Goal: Information Seeking & Learning: Find specific fact

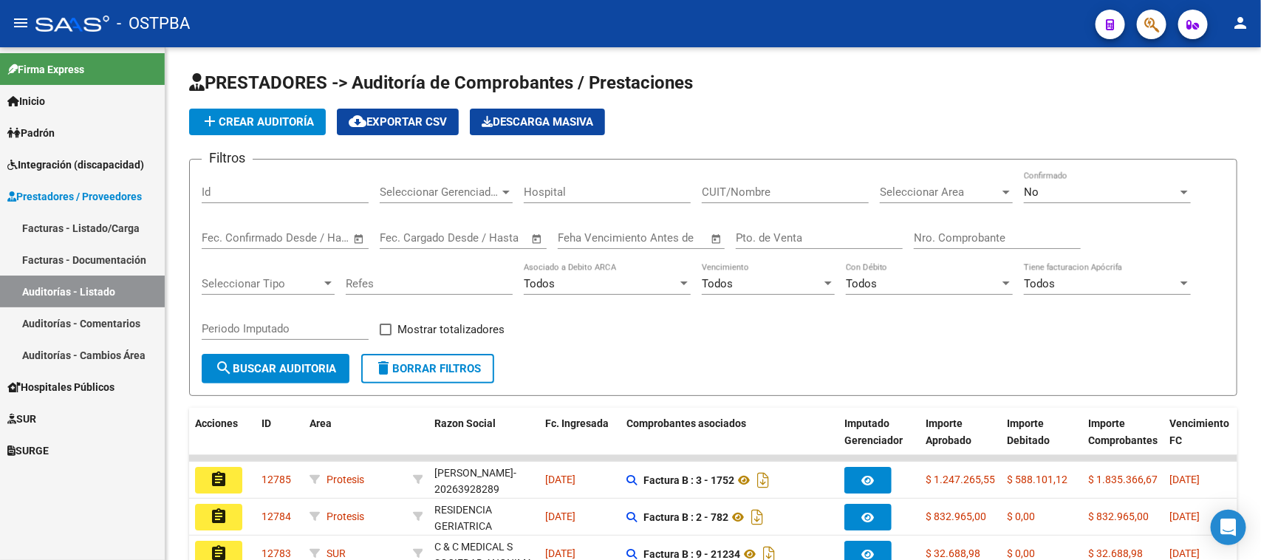
click at [41, 134] on span "Padrón" at bounding box center [30, 133] width 47 height 16
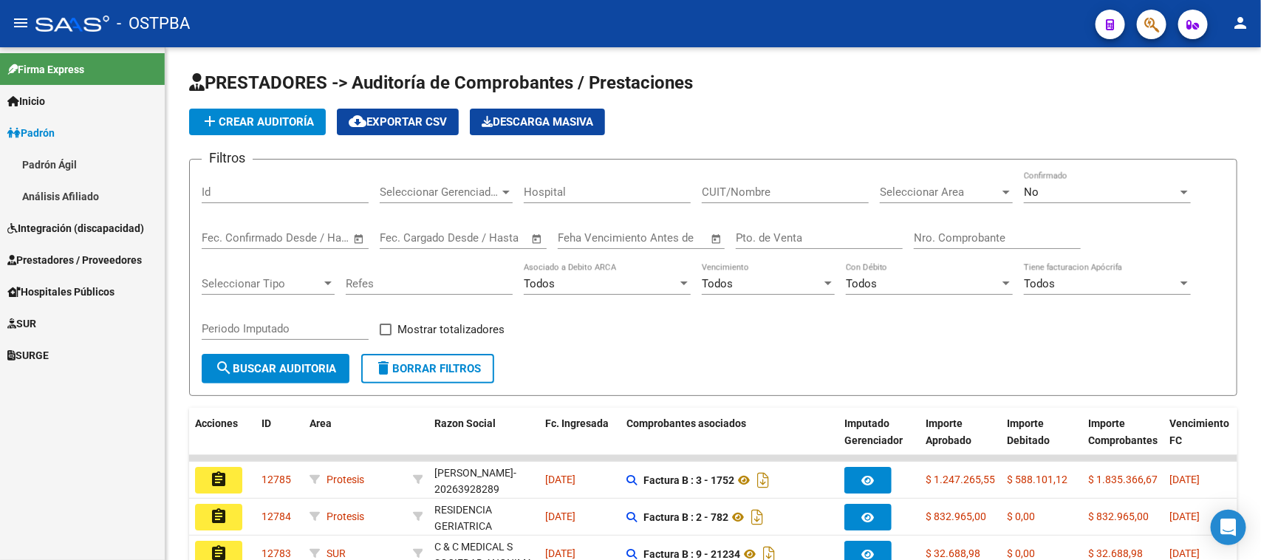
click at [42, 186] on link "Análisis Afiliado" at bounding box center [82, 196] width 165 height 32
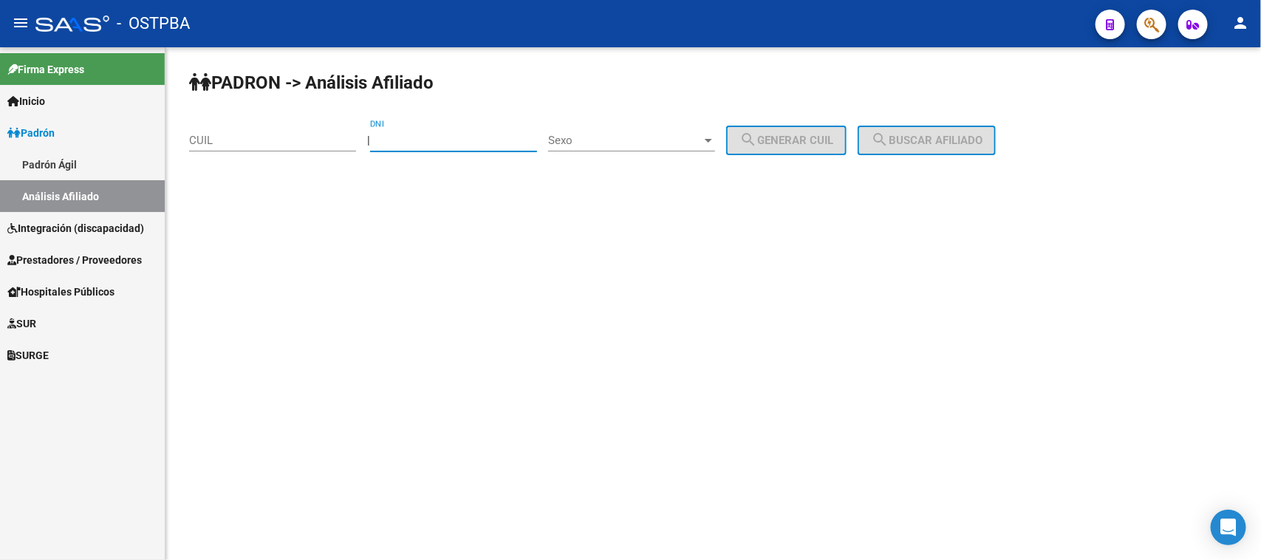
click at [411, 138] on input "DNI" at bounding box center [453, 140] width 167 height 13
paste input "048349656"
type input "048349656"
click at [582, 139] on span "Sexo" at bounding box center [625, 140] width 154 height 13
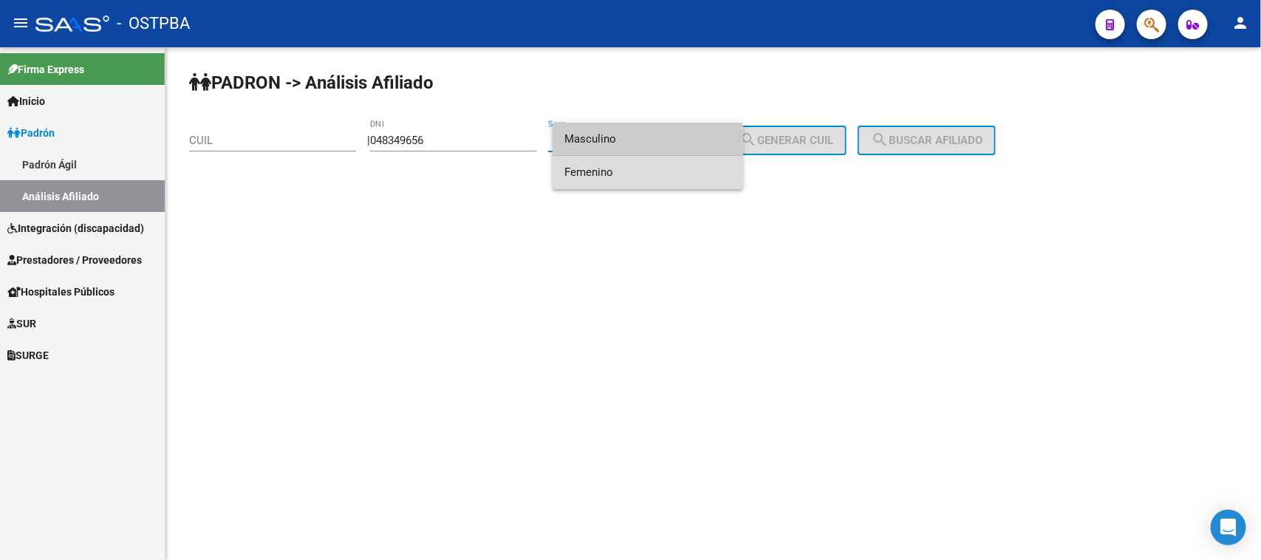
click at [593, 163] on span "Femenino" at bounding box center [647, 172] width 167 height 33
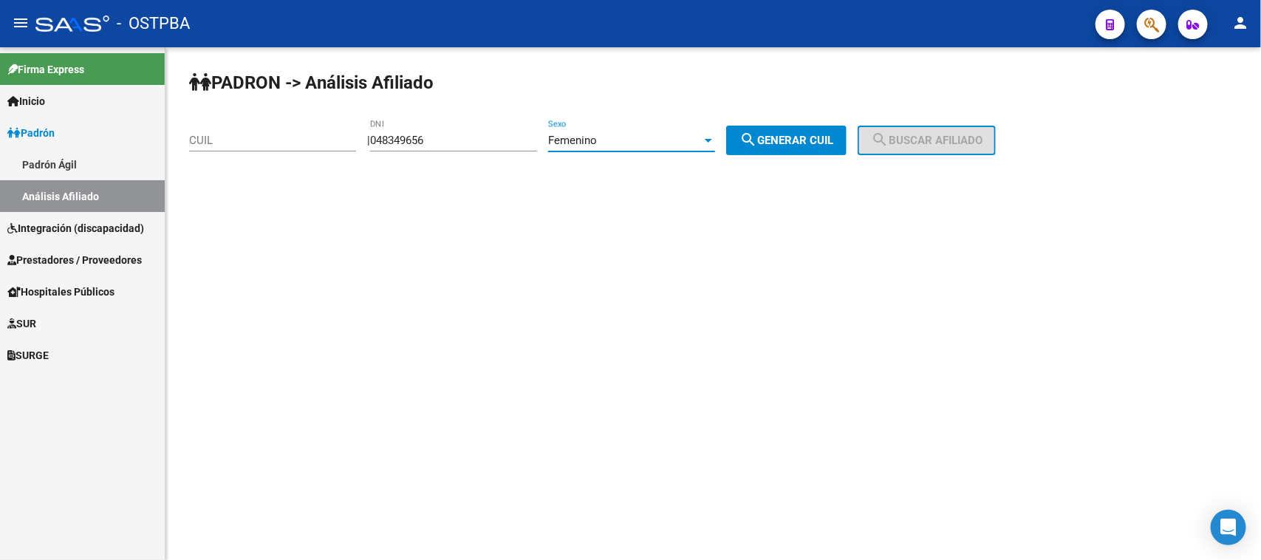
click at [833, 143] on span "search Generar CUIL" at bounding box center [787, 140] width 94 height 13
type input "27-48349656-2"
click at [889, 138] on mat-icon "search" at bounding box center [880, 140] width 18 height 18
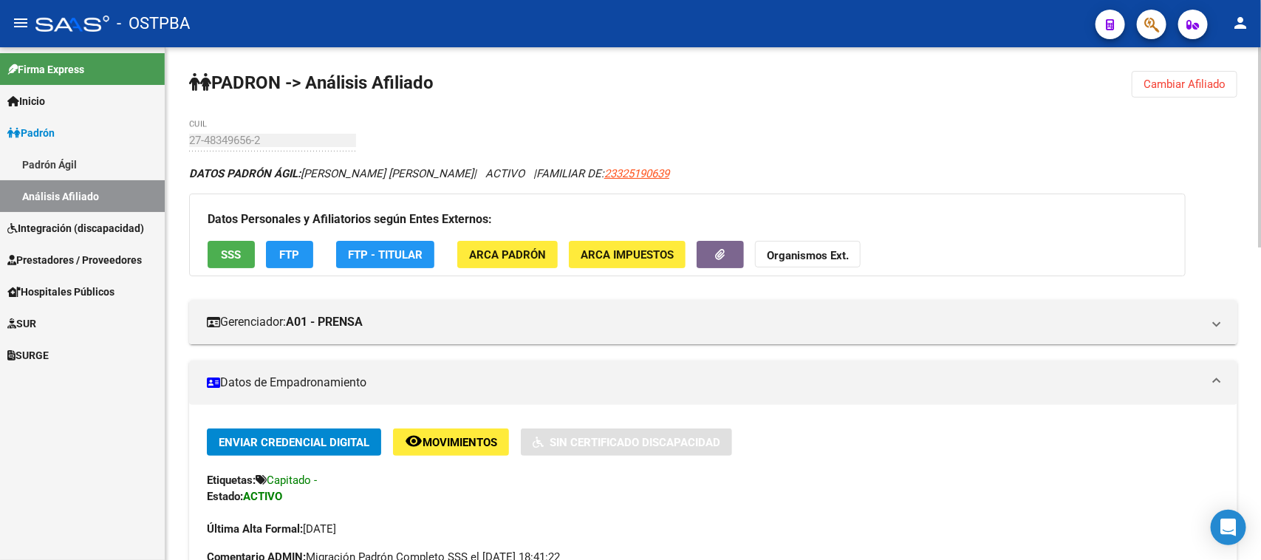
scroll to position [92, 0]
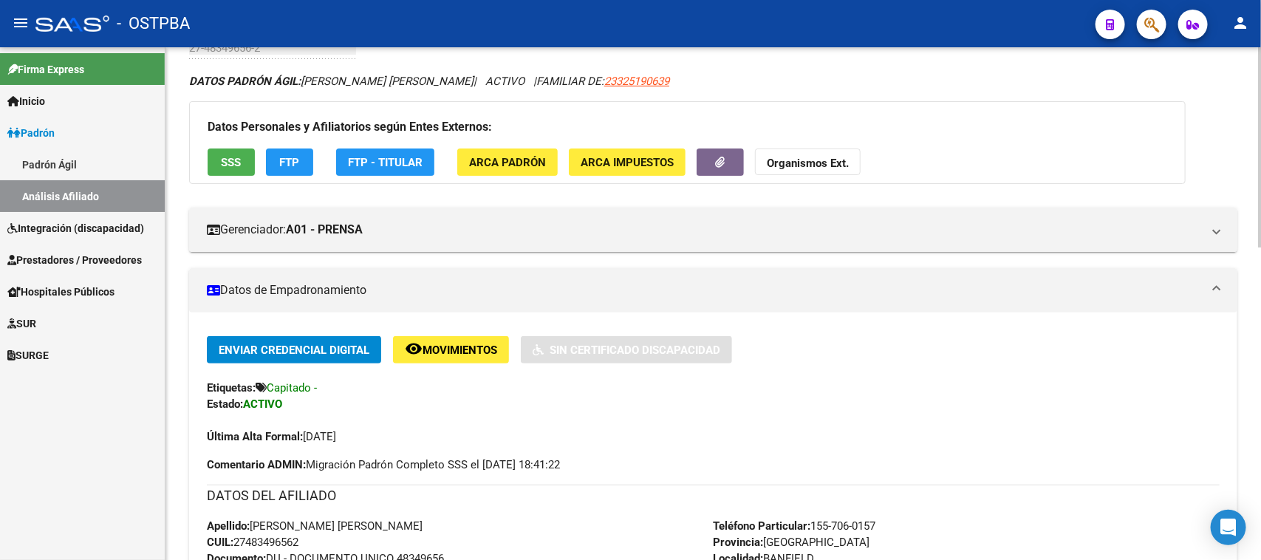
drag, startPoint x: 252, startPoint y: 519, endPoint x: 429, endPoint y: 518, distance: 177.3
click at [423, 519] on span "Apellido: [PERSON_NAME] [PERSON_NAME]" at bounding box center [315, 525] width 216 height 13
copy span "[PERSON_NAME] [PERSON_NAME]"
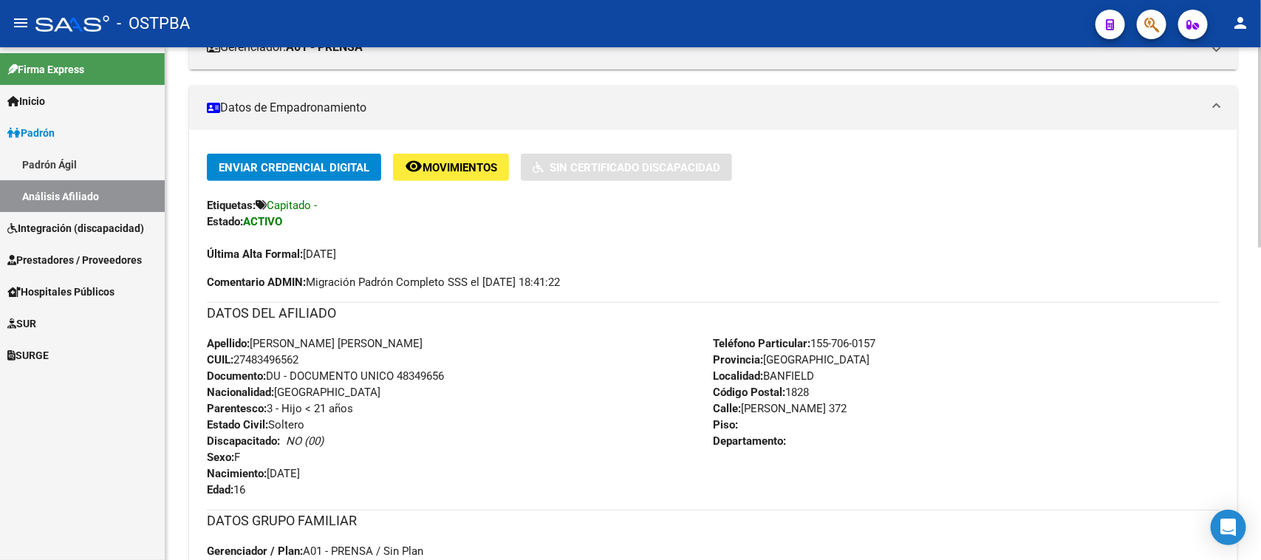
scroll to position [277, 0]
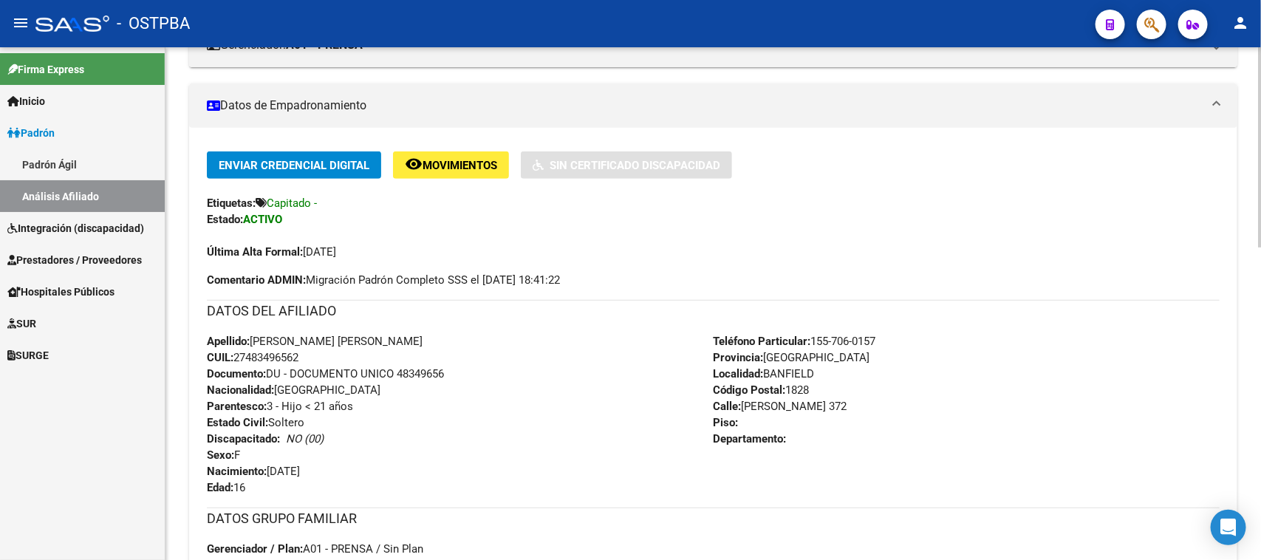
drag, startPoint x: 304, startPoint y: 355, endPoint x: 235, endPoint y: 352, distance: 69.5
click at [235, 352] on span "CUIL: 27483496562" at bounding box center [253, 357] width 92 height 13
copy span "27483496562"
